Goal: Find specific page/section: Find specific page/section

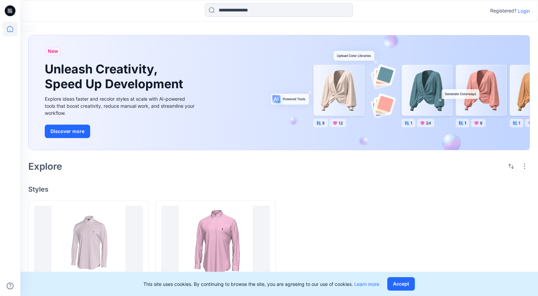
click at [11, 31] on icon at bounding box center [10, 29] width 15 height 15
click at [12, 13] on icon at bounding box center [10, 10] width 11 height 11
click at [9, 7] on icon at bounding box center [10, 10] width 11 height 11
click at [10, 25] on icon at bounding box center [10, 29] width 15 height 15
click at [5, 12] on icon at bounding box center [10, 10] width 11 height 11
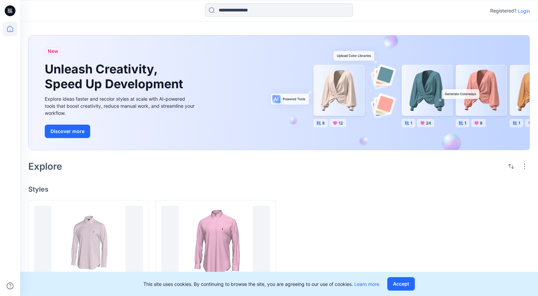
click at [13, 12] on icon at bounding box center [10, 10] width 11 height 11
click at [11, 34] on icon at bounding box center [10, 29] width 15 height 15
click at [524, 12] on p "Login" at bounding box center [524, 10] width 12 height 7
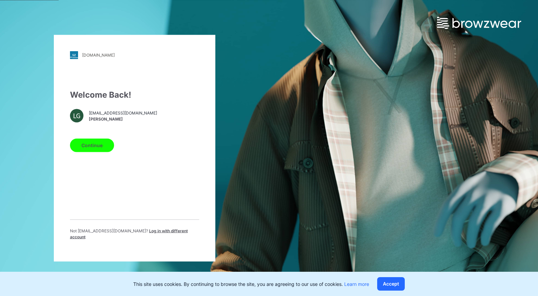
click at [103, 150] on button "Continue" at bounding box center [92, 144] width 44 height 13
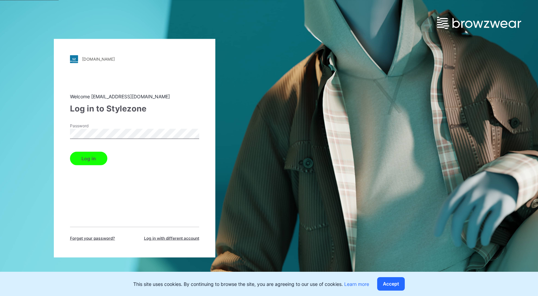
click at [91, 160] on button "Log in" at bounding box center [88, 157] width 37 height 13
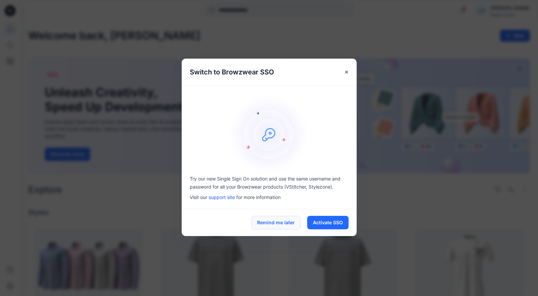
click at [278, 224] on button "Remind me later" at bounding box center [275, 222] width 49 height 13
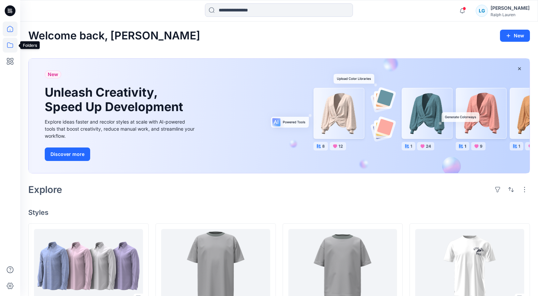
click at [13, 41] on icon at bounding box center [10, 45] width 15 height 15
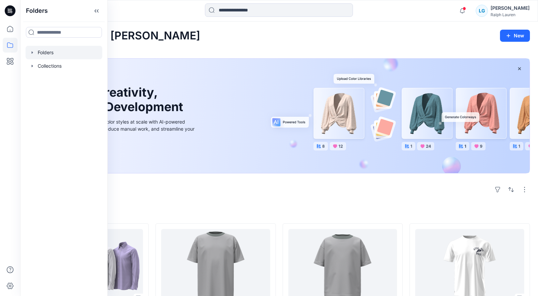
click at [42, 54] on div at bounding box center [64, 52] width 77 height 13
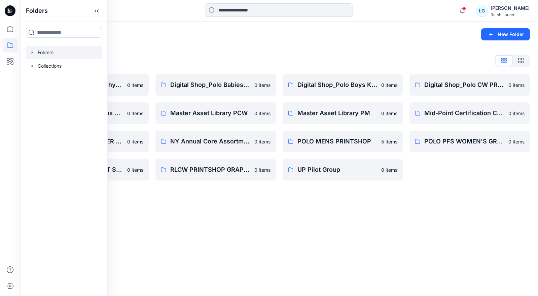
click at [275, 208] on div "Folders New Folder Folders List (TEMP) Folder Hierarchy_ Reviews 0 items Digita…" at bounding box center [279, 159] width 518 height 274
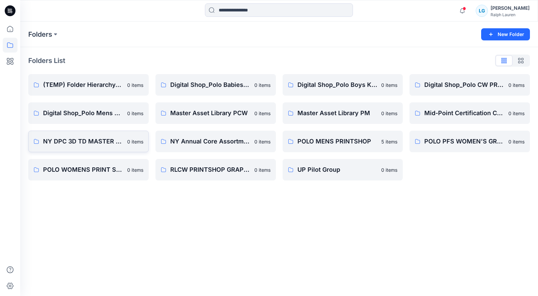
click at [101, 141] on p "NY DPC 3D TD MASTER PCW LIBRARY" at bounding box center [83, 141] width 80 height 9
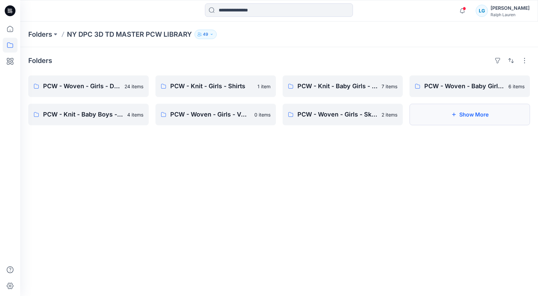
click at [449, 113] on button "Show More" at bounding box center [469, 115] width 120 height 22
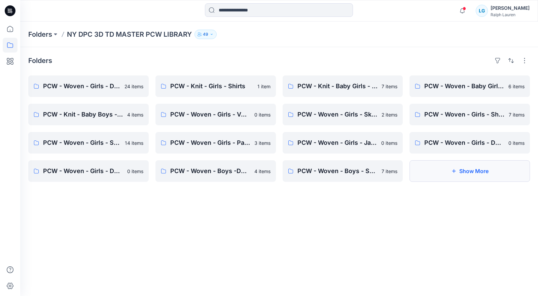
click at [427, 167] on button "Show More" at bounding box center [469, 171] width 120 height 22
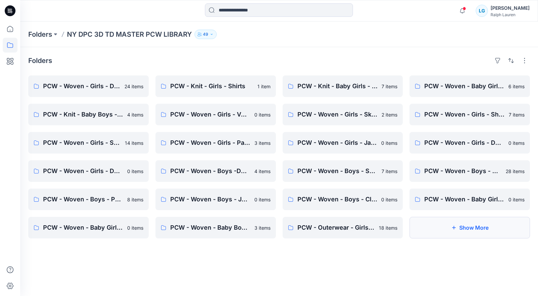
click at [458, 228] on button "Show More" at bounding box center [469, 228] width 120 height 22
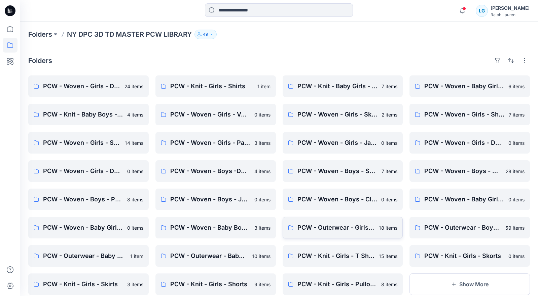
scroll to position [18, 0]
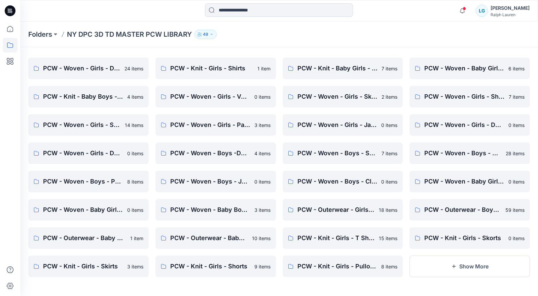
click at [213, 36] on icon "button" at bounding box center [212, 34] width 4 height 4
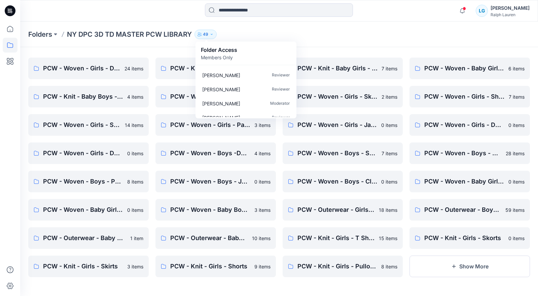
scroll to position [153, 0]
click at [322, 40] on div "Folders NY DPC 3D TD MASTER PCW LIBRARY 49 Folder Access Members Only Browzwear…" at bounding box center [279, 35] width 518 height 26
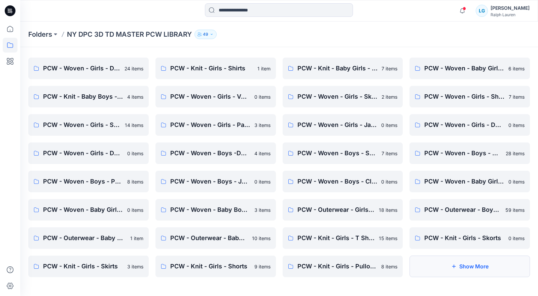
click at [449, 264] on button "Show More" at bounding box center [469, 266] width 120 height 22
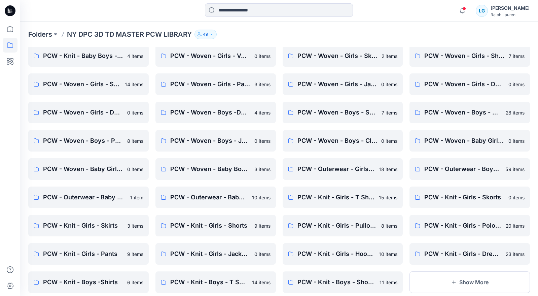
scroll to position [74, 0]
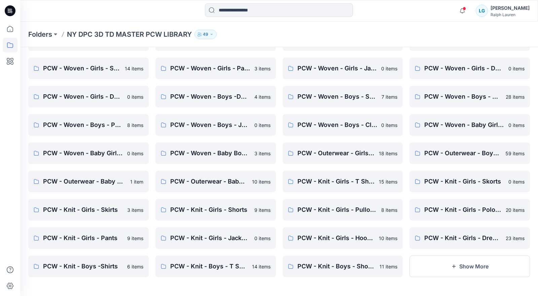
click at [449, 264] on button "Show More" at bounding box center [469, 266] width 120 height 22
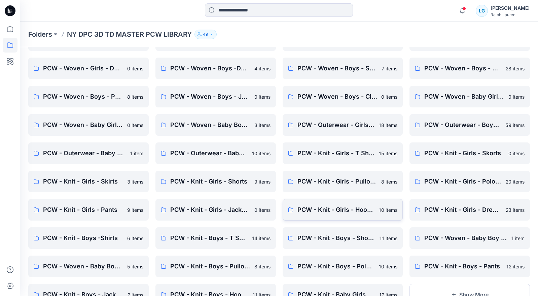
scroll to position [131, 0]
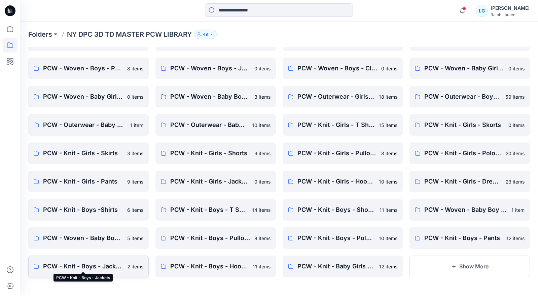
click at [97, 267] on p "PCW - Knit - Boys - Jackets" at bounding box center [83, 265] width 80 height 9
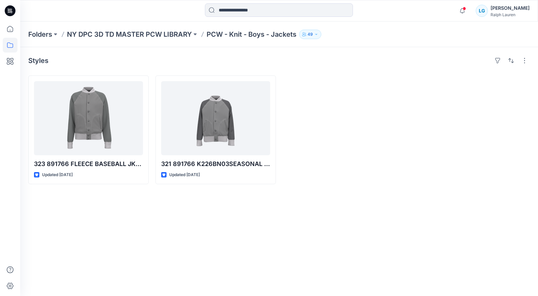
click at [438, 12] on div "Notifications [PERSON_NAME] has updated [CREDIT_CARD_NUMBER] with [CREDIT_CARD_…" at bounding box center [278, 10] width 517 height 15
click at [12, 47] on icon at bounding box center [10, 45] width 15 height 15
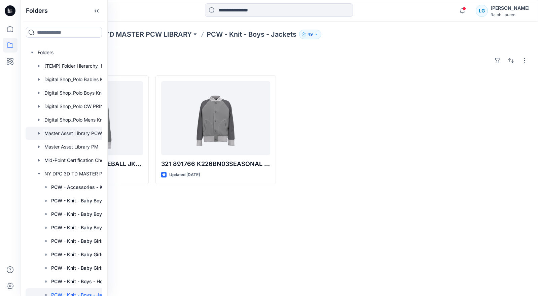
click at [69, 136] on div at bounding box center [76, 132] width 101 height 13
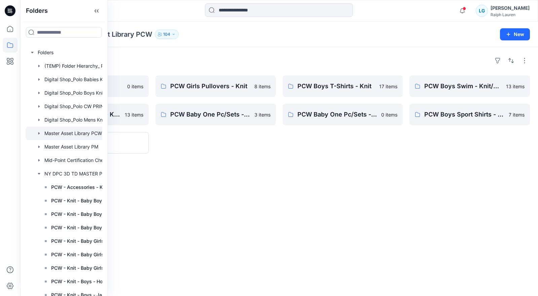
click at [256, 174] on div "Folders PCW All - Sweater 0 items PCW Boys Pullovers - Knit 13 items Show More …" at bounding box center [279, 171] width 518 height 249
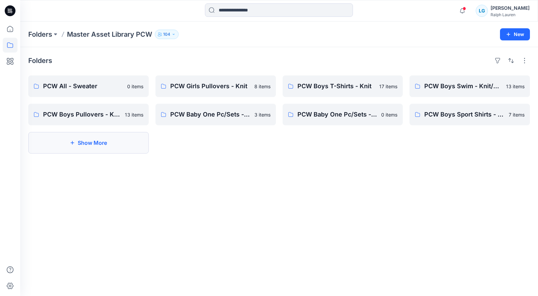
click at [115, 141] on button "Show More" at bounding box center [88, 143] width 120 height 22
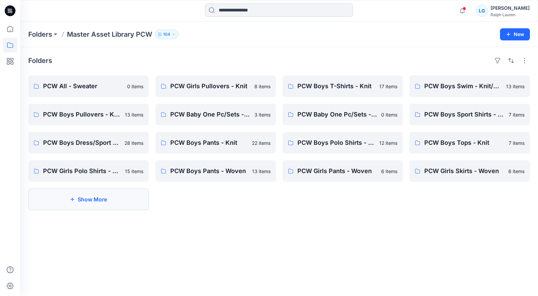
click at [82, 198] on button "Show More" at bounding box center [88, 199] width 120 height 22
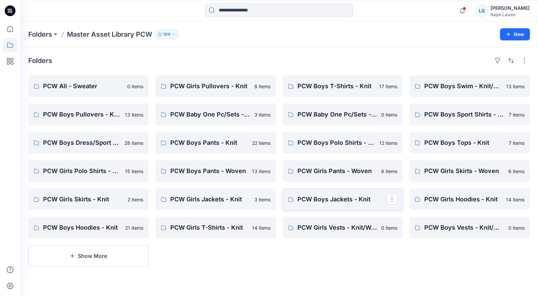
click at [340, 205] on link "PCW Boys Jackets - Knit" at bounding box center [343, 199] width 120 height 22
